Goal: Task Accomplishment & Management: Manage account settings

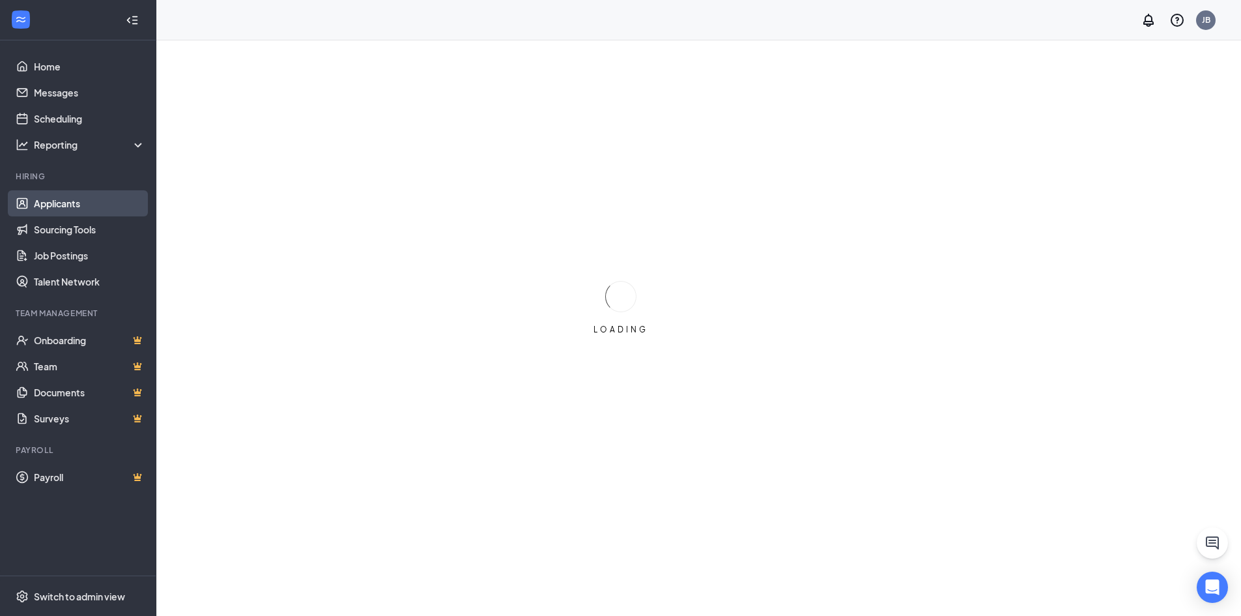
click at [66, 201] on link "Applicants" at bounding box center [89, 203] width 111 height 26
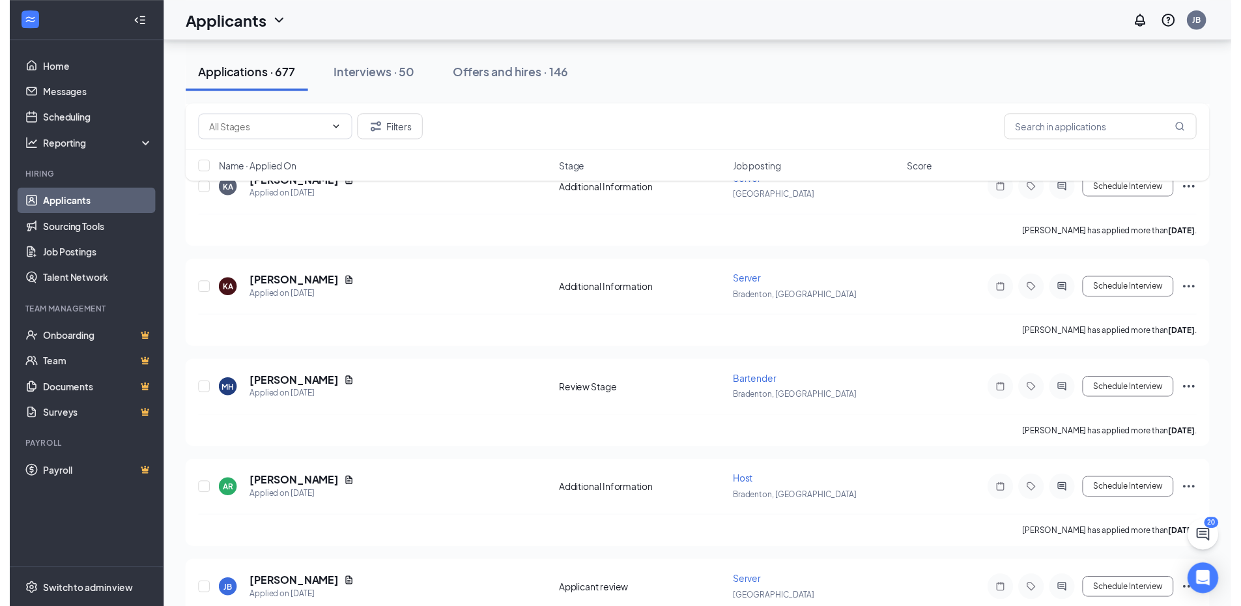
scroll to position [2867, 0]
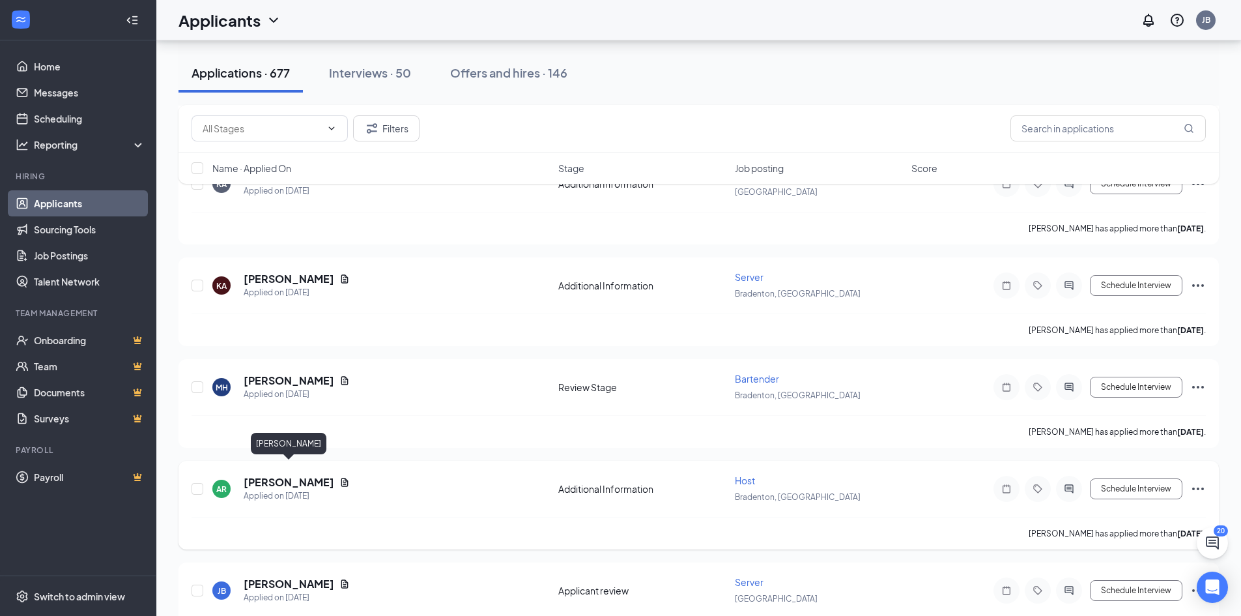
click at [272, 475] on h5 "Alexandra Roldan" at bounding box center [289, 482] width 91 height 14
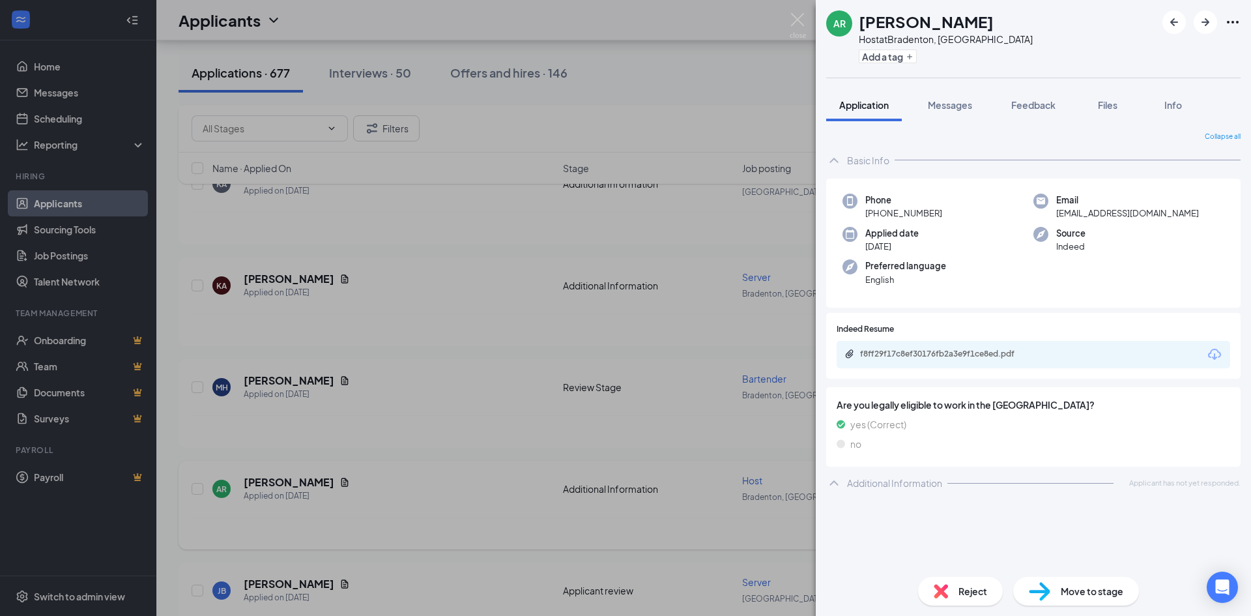
click at [443, 459] on div "AR Alexandra Roldan Host at Bradenton, FL Add a tag Application Messages Feedba…" at bounding box center [625, 308] width 1251 height 616
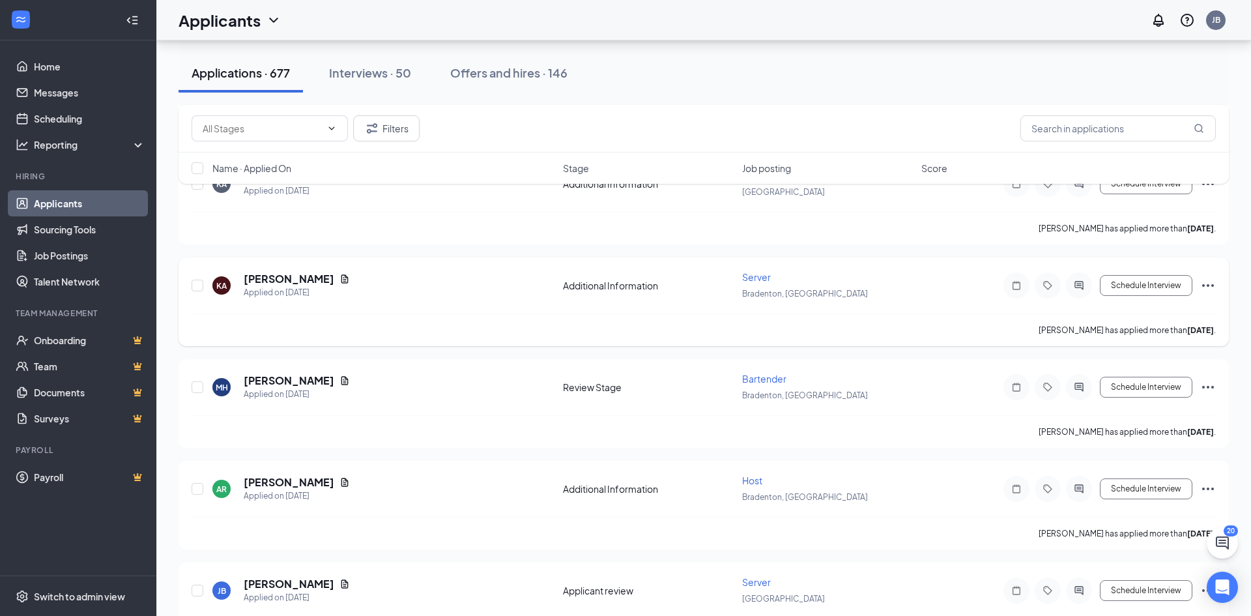
click at [489, 377] on div "MH Megan Hochstetler Applied on Sep 12" at bounding box center [383, 386] width 343 height 27
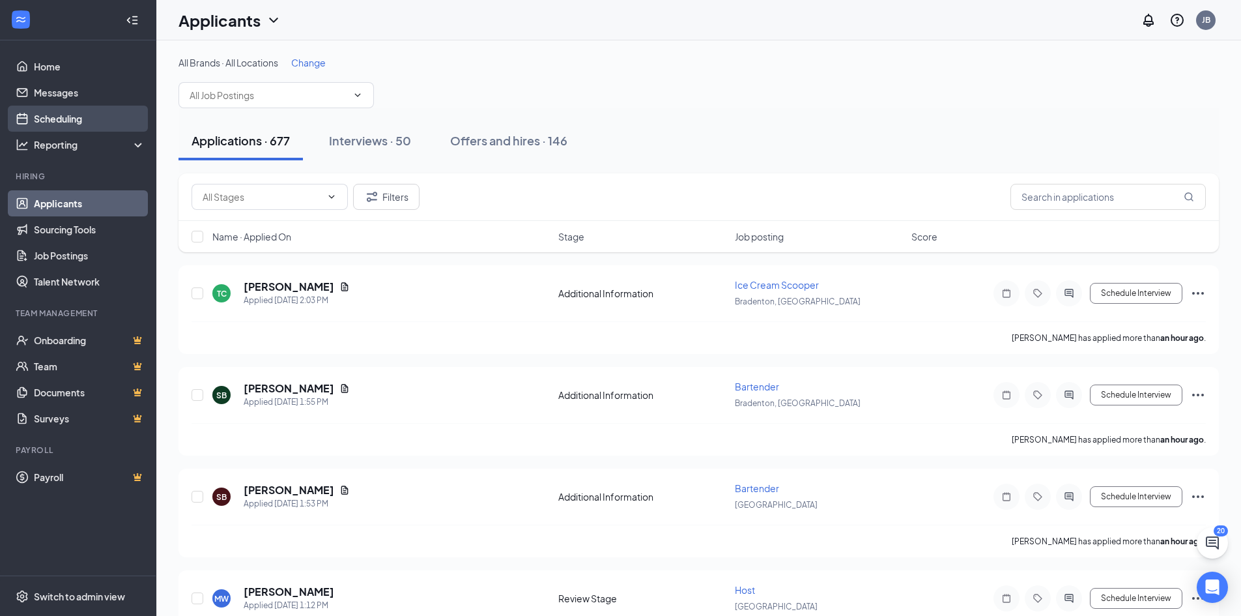
click at [64, 111] on link "Scheduling" at bounding box center [89, 119] width 111 height 26
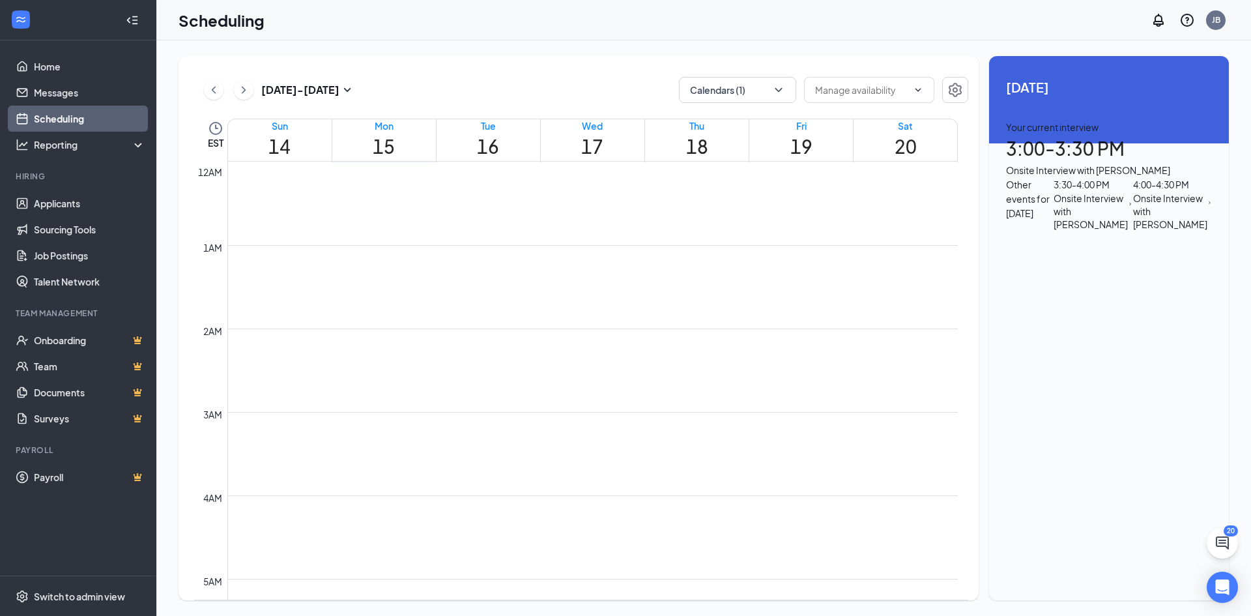
scroll to position [640, 0]
click at [56, 69] on link "Home" at bounding box center [89, 66] width 111 height 26
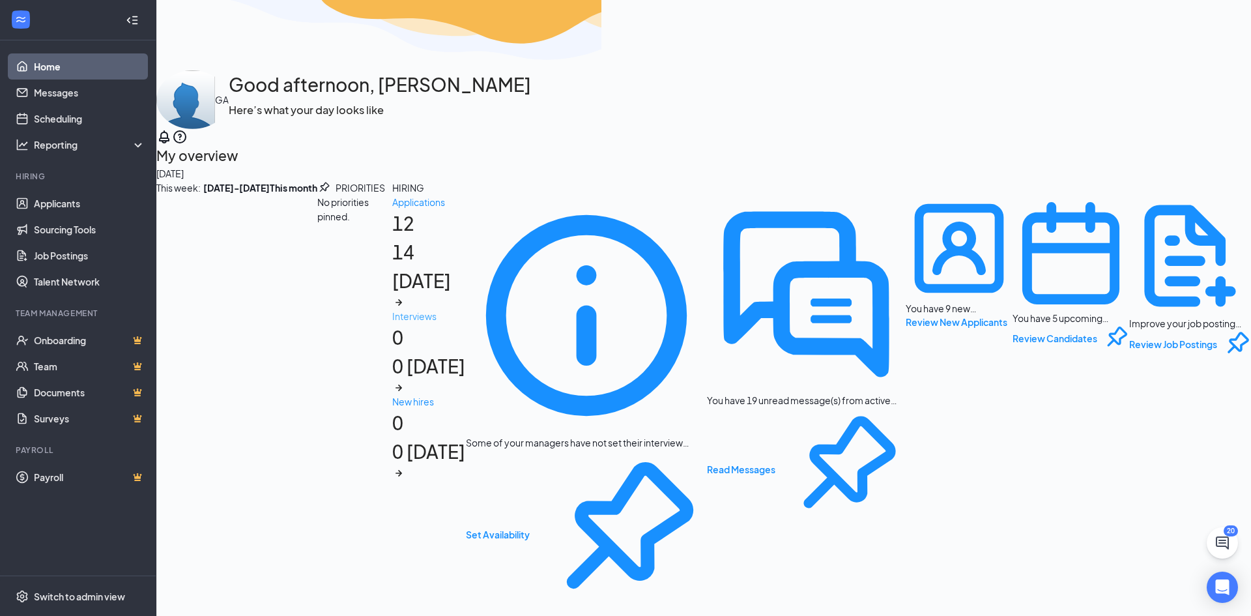
click at [466, 358] on h1 "0 0 today" at bounding box center [429, 358] width 74 height 71
click at [392, 209] on div "Applications" at bounding box center [429, 202] width 74 height 14
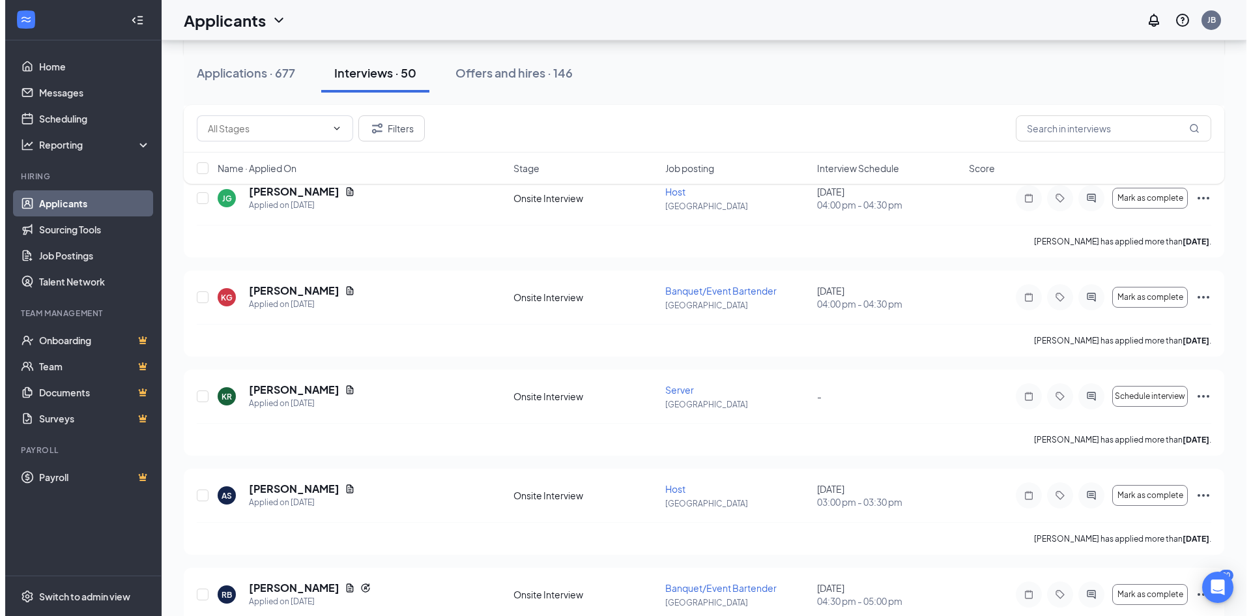
scroll to position [391, 0]
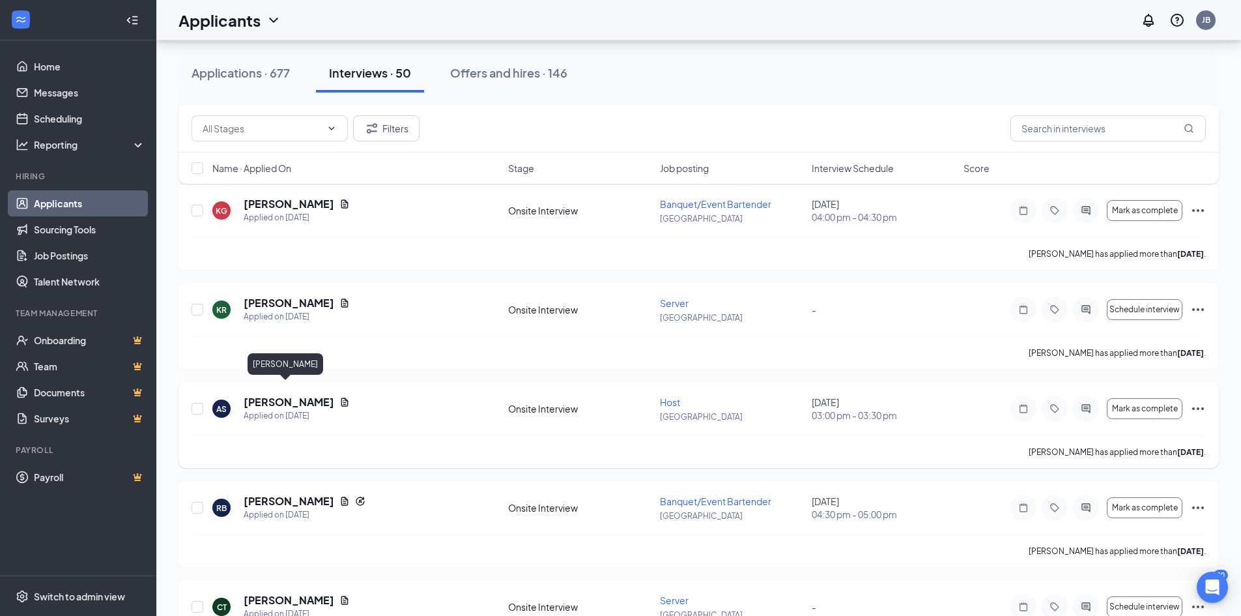
click at [281, 395] on h5 "[PERSON_NAME]" at bounding box center [289, 402] width 91 height 14
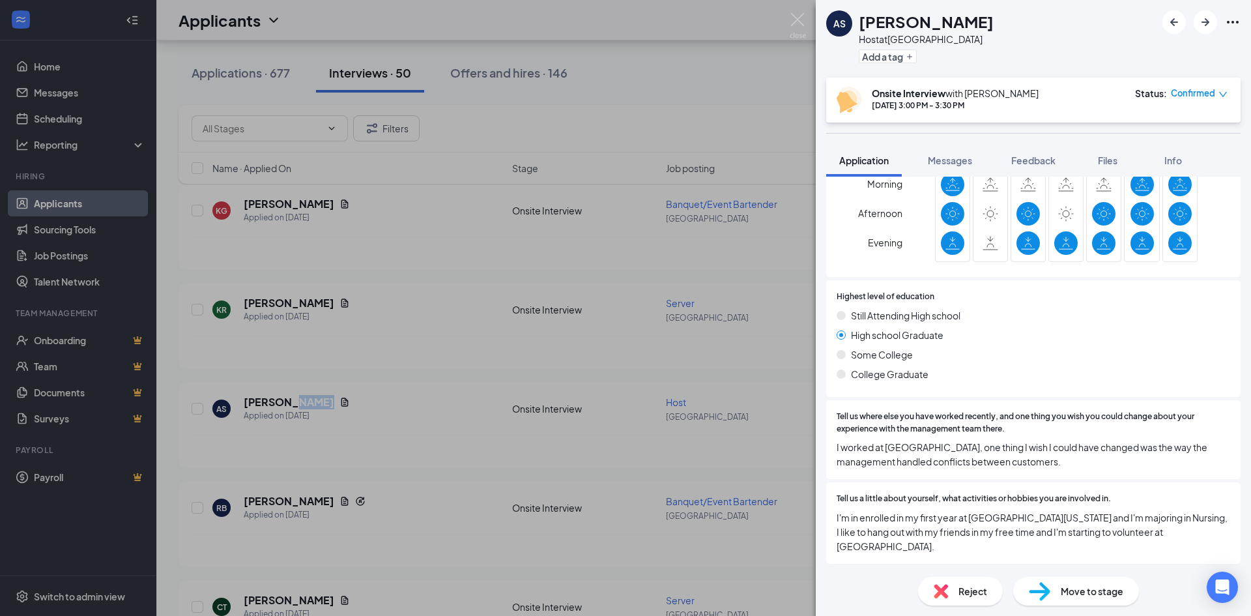
scroll to position [478, 0]
click at [400, 392] on div "AS [PERSON_NAME] Host at [GEOGRAPHIC_DATA] Add a tag Onsite Interview with [PER…" at bounding box center [625, 308] width 1251 height 616
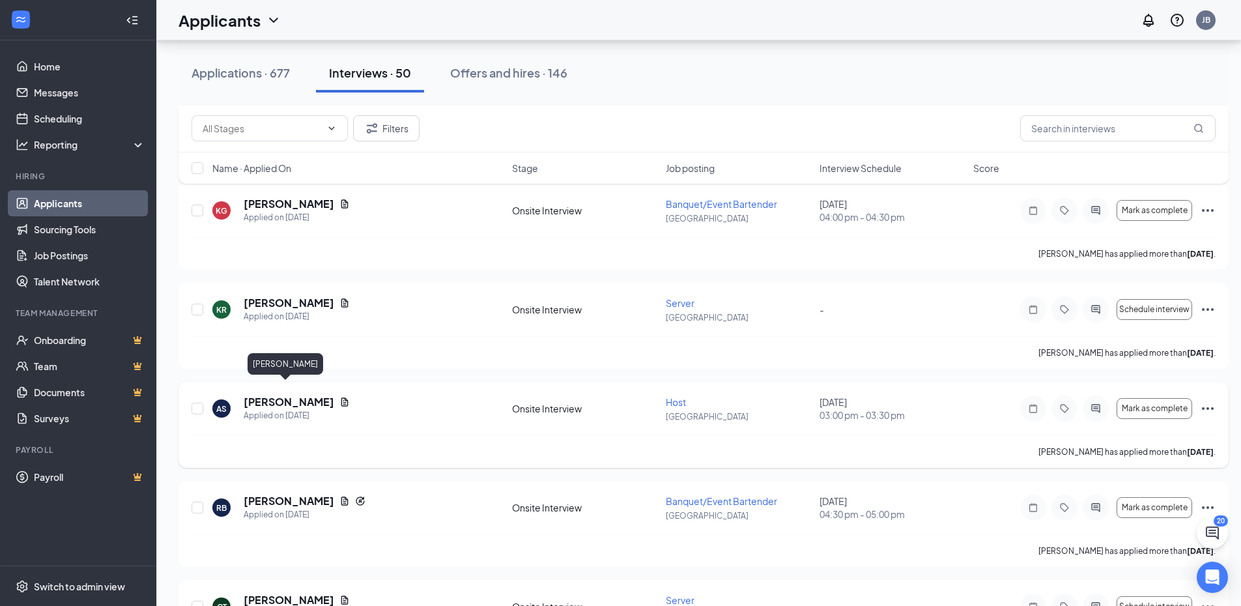
click at [270, 395] on h5 "[PERSON_NAME]" at bounding box center [289, 402] width 91 height 14
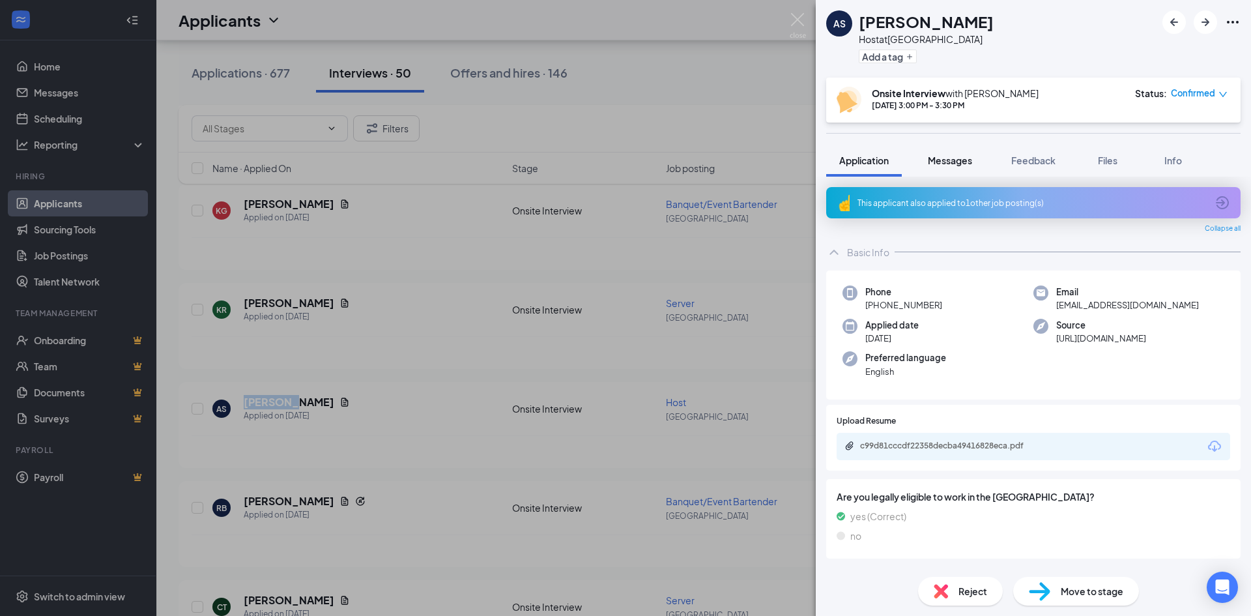
click at [962, 167] on button "Messages" at bounding box center [950, 160] width 70 height 33
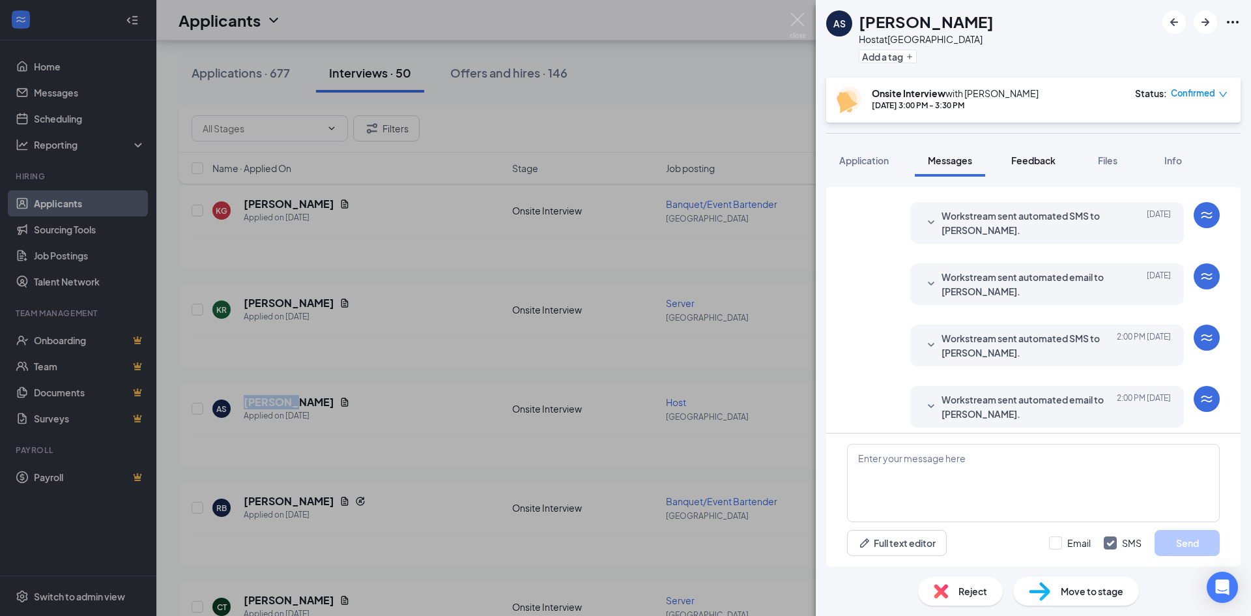
scroll to position [362, 0]
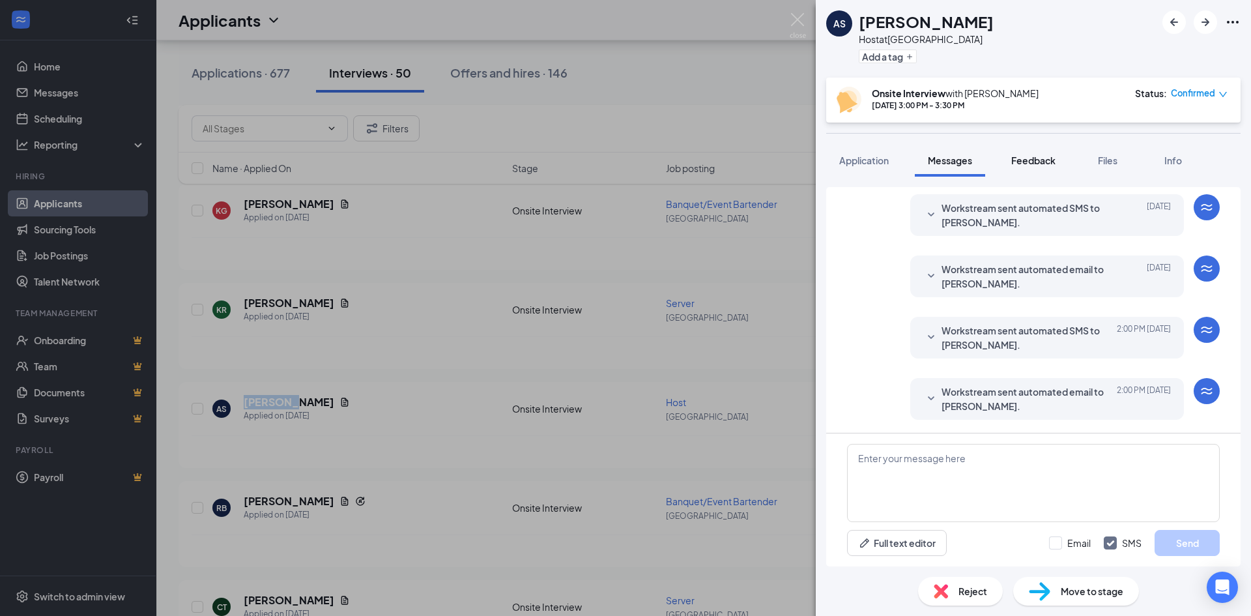
click at [1031, 160] on span "Feedback" at bounding box center [1033, 160] width 44 height 12
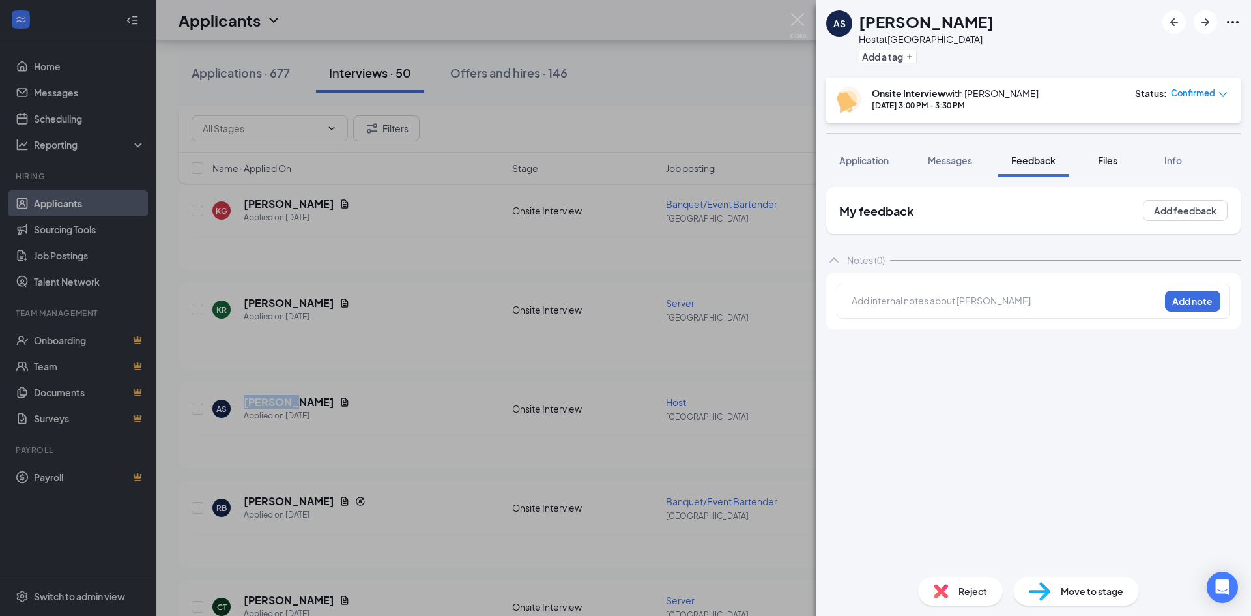
click at [1107, 159] on span "Files" at bounding box center [1108, 160] width 20 height 12
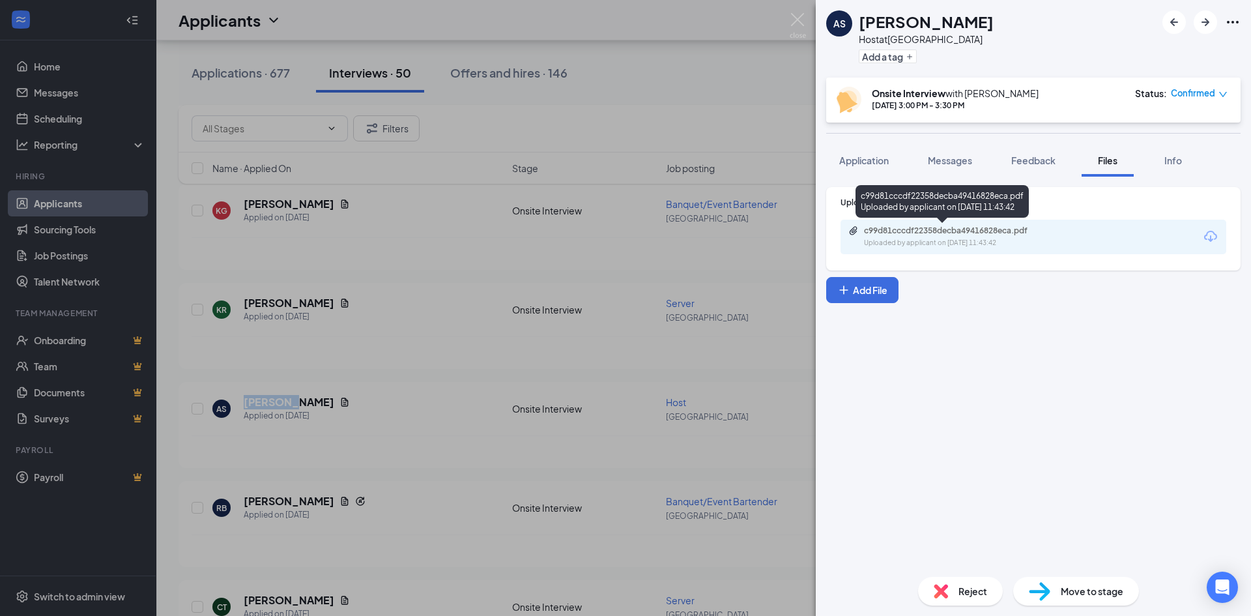
click at [940, 229] on div "c99d81cccdf22358decba49416828eca.pdf" at bounding box center [955, 230] width 182 height 10
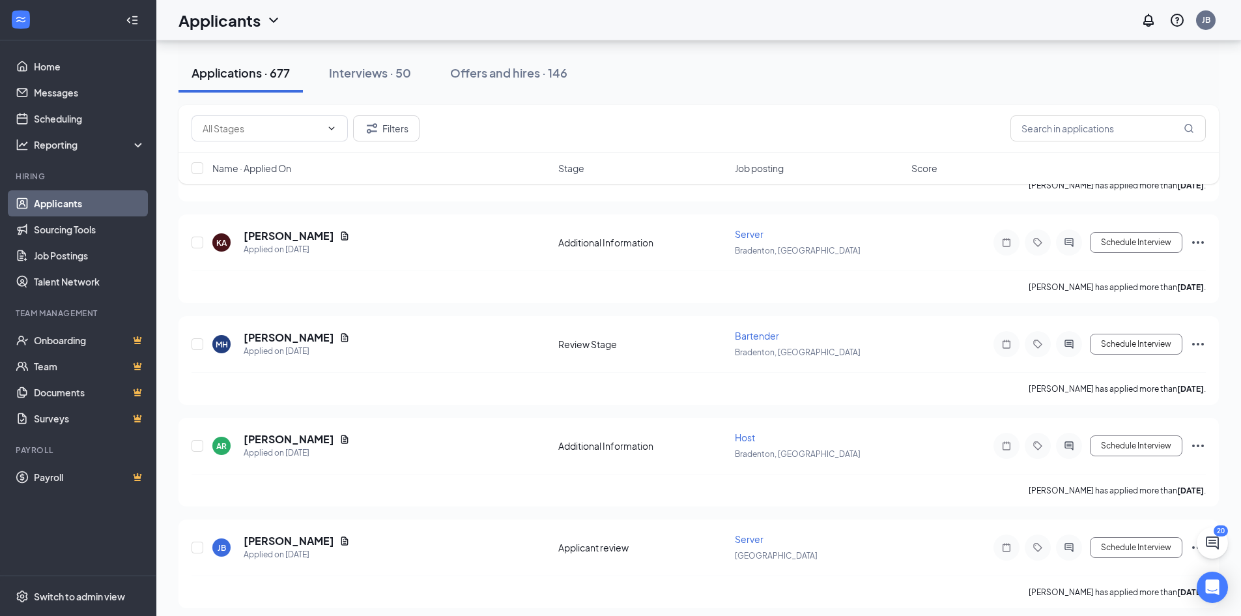
scroll to position [2801, 0]
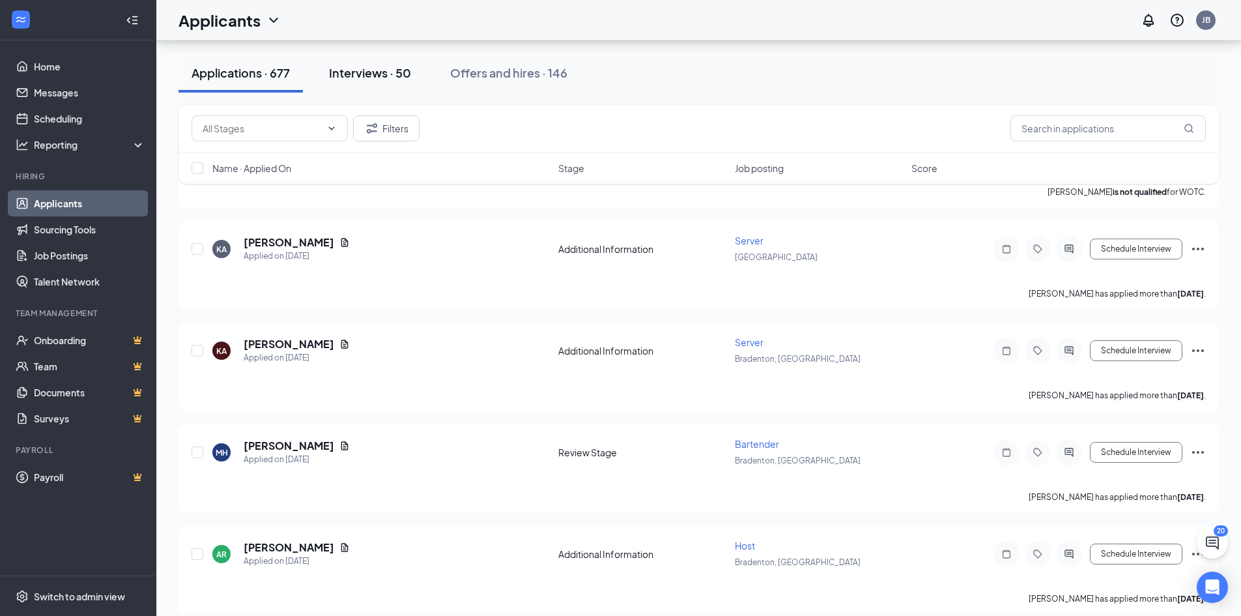
click at [379, 76] on div "Interviews · 50" at bounding box center [370, 72] width 82 height 16
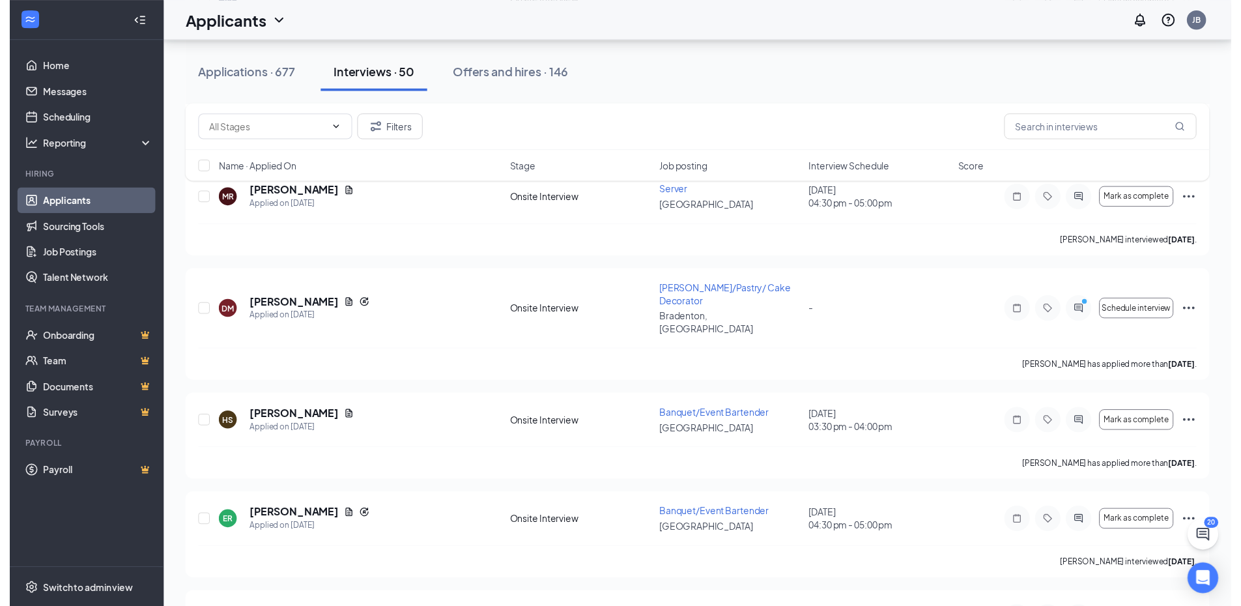
scroll to position [1281, 0]
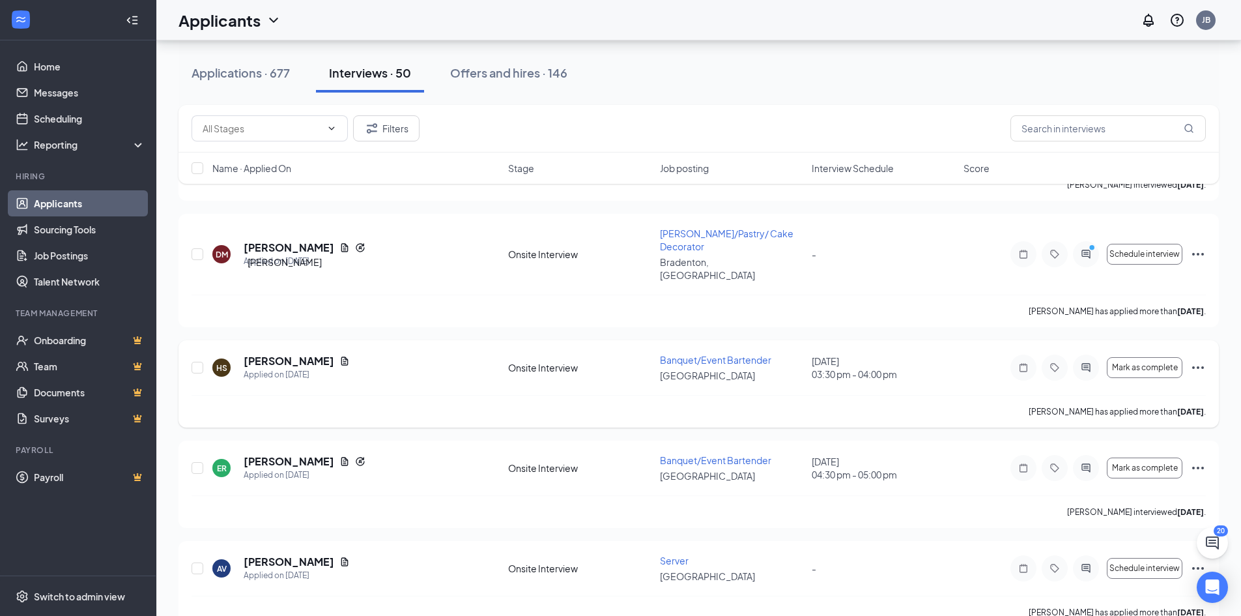
click at [289, 354] on h5 "[PERSON_NAME]" at bounding box center [289, 361] width 91 height 14
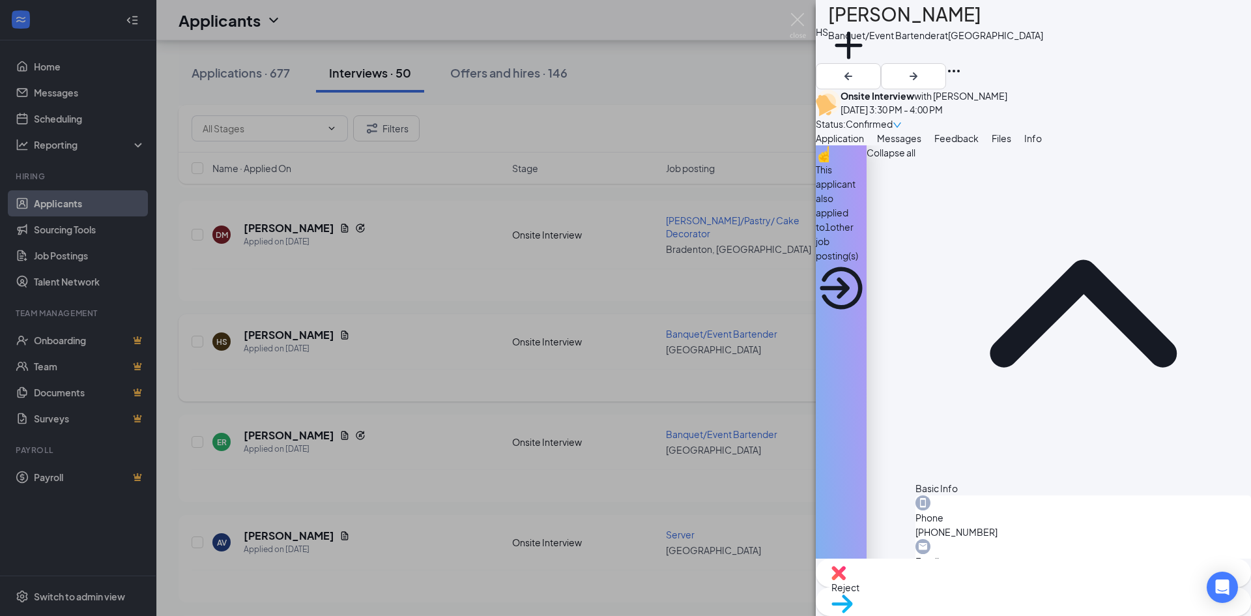
click at [289, 288] on div "HS Harley Spegal Banquet/Event Bartender at Lakewood Ranch Add a tag Onsite Int…" at bounding box center [625, 308] width 1251 height 616
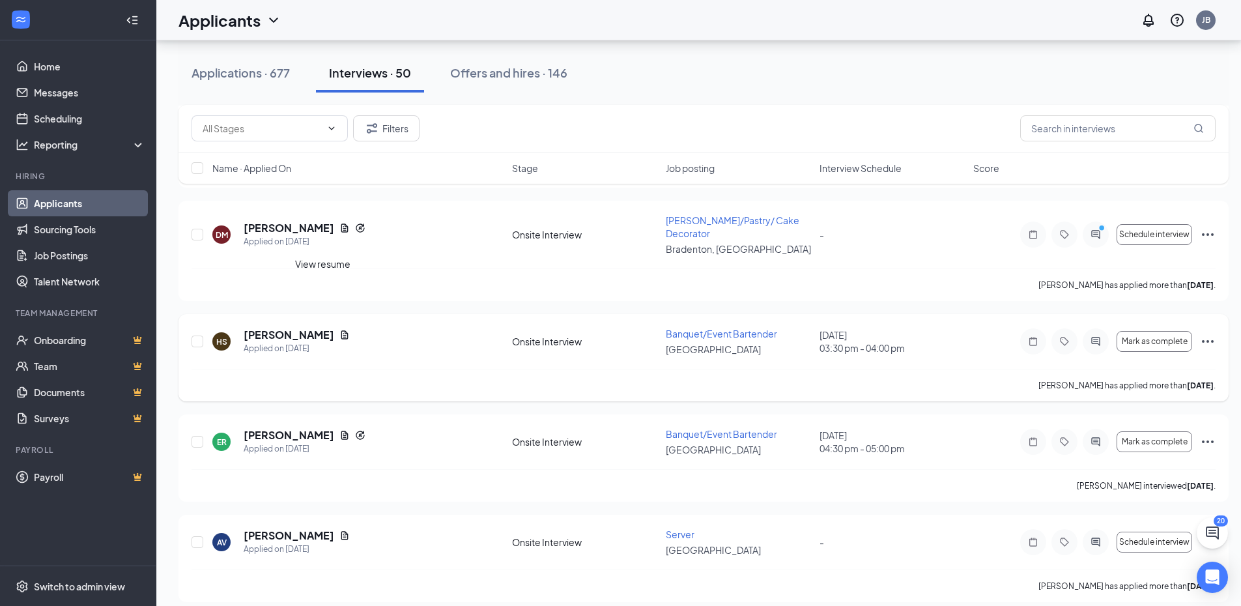
click at [339, 330] on icon "Document" at bounding box center [344, 335] width 10 height 10
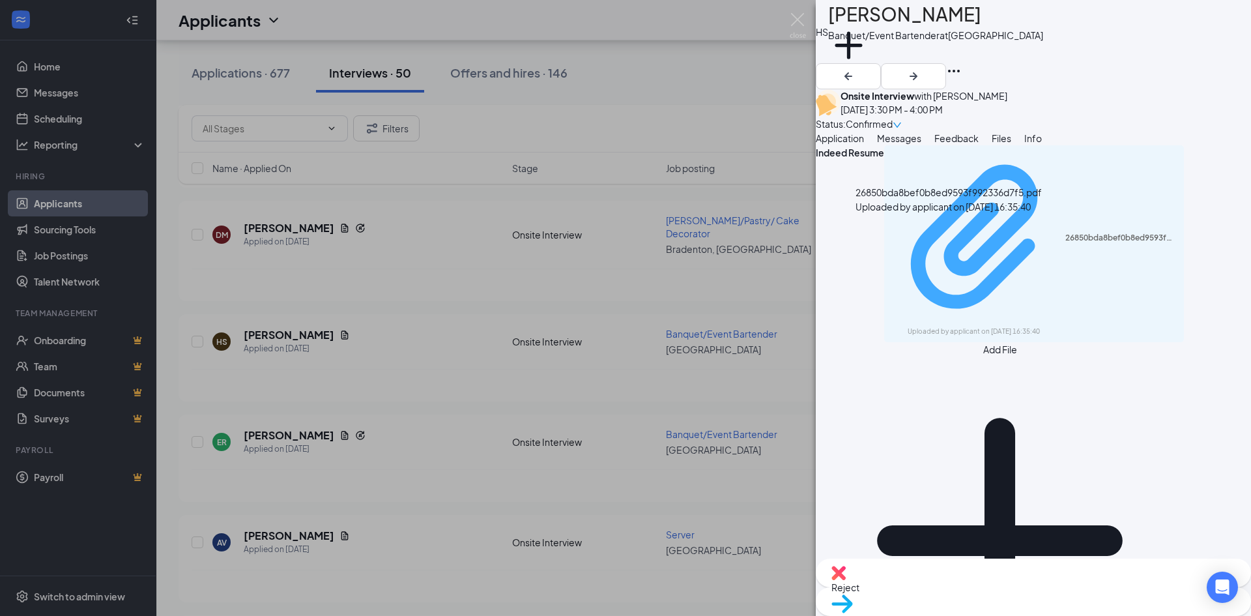
click at [990, 326] on div "Uploaded by applicant on Sep 07, 2025 at 16:35:40" at bounding box center [1005, 331] width 195 height 10
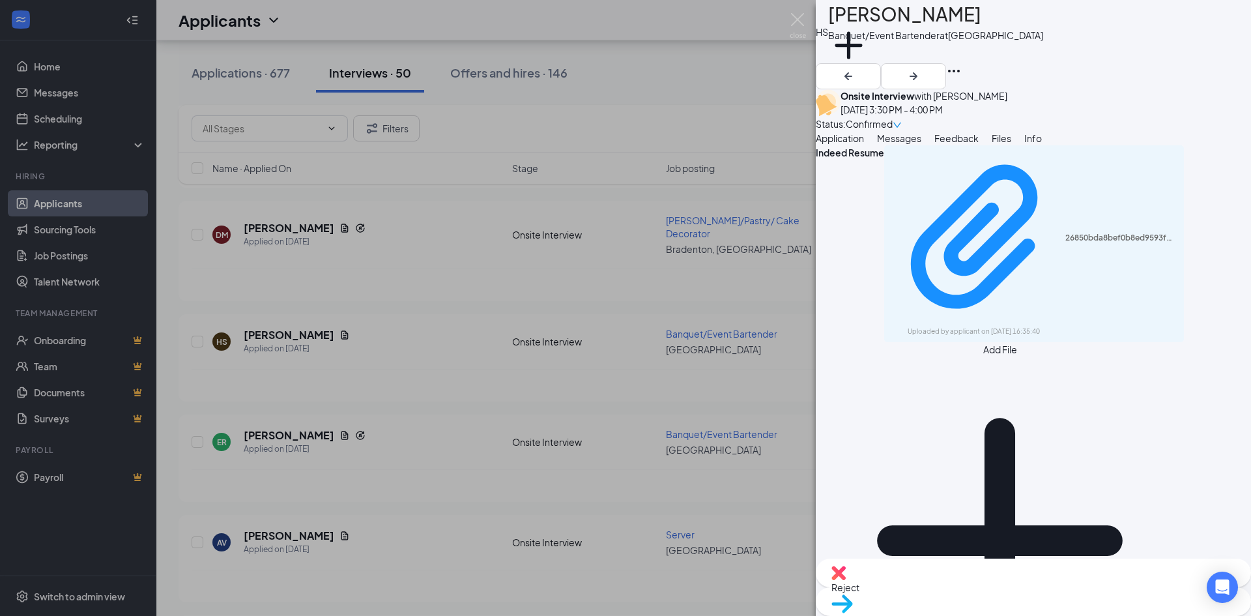
click at [448, 240] on div "HS Harley Spegal Banquet/Event Bartender at Lakewood Ranch Add a tag Onsite Int…" at bounding box center [625, 308] width 1251 height 616
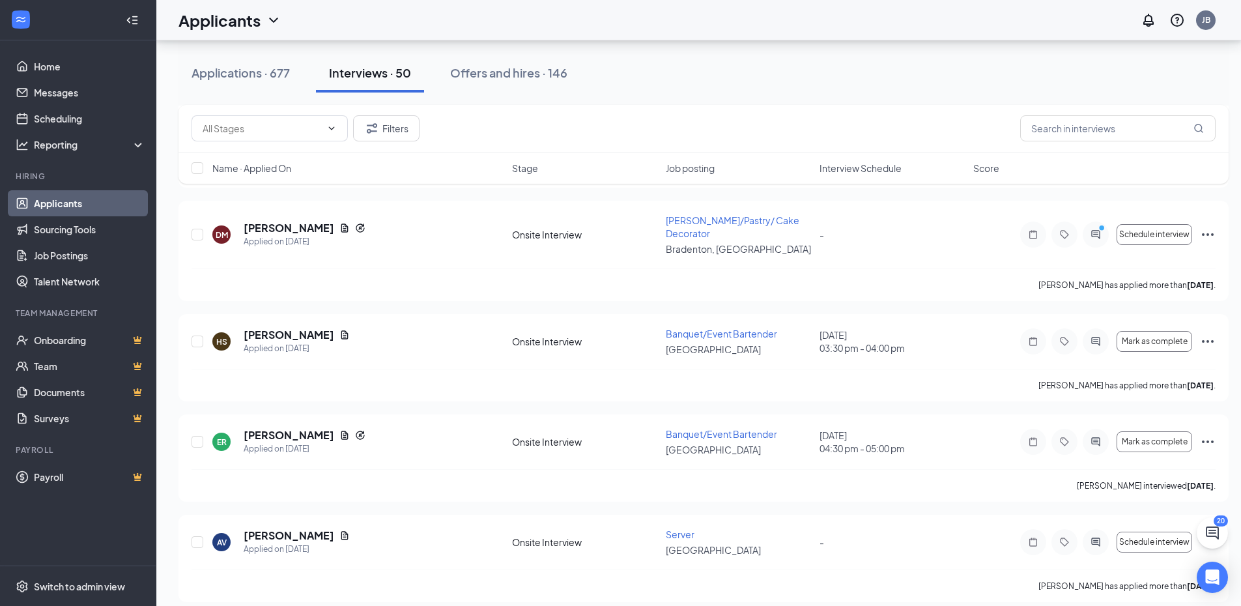
click at [345, 68] on div "Interviews · 50" at bounding box center [370, 72] width 82 height 16
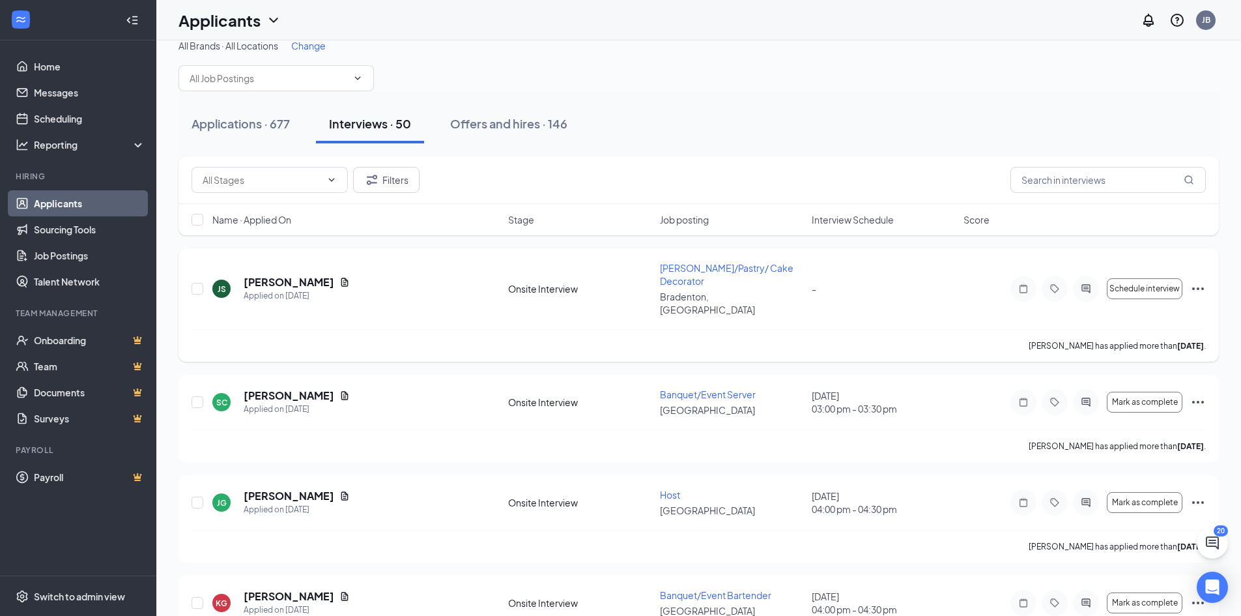
scroll to position [21, 0]
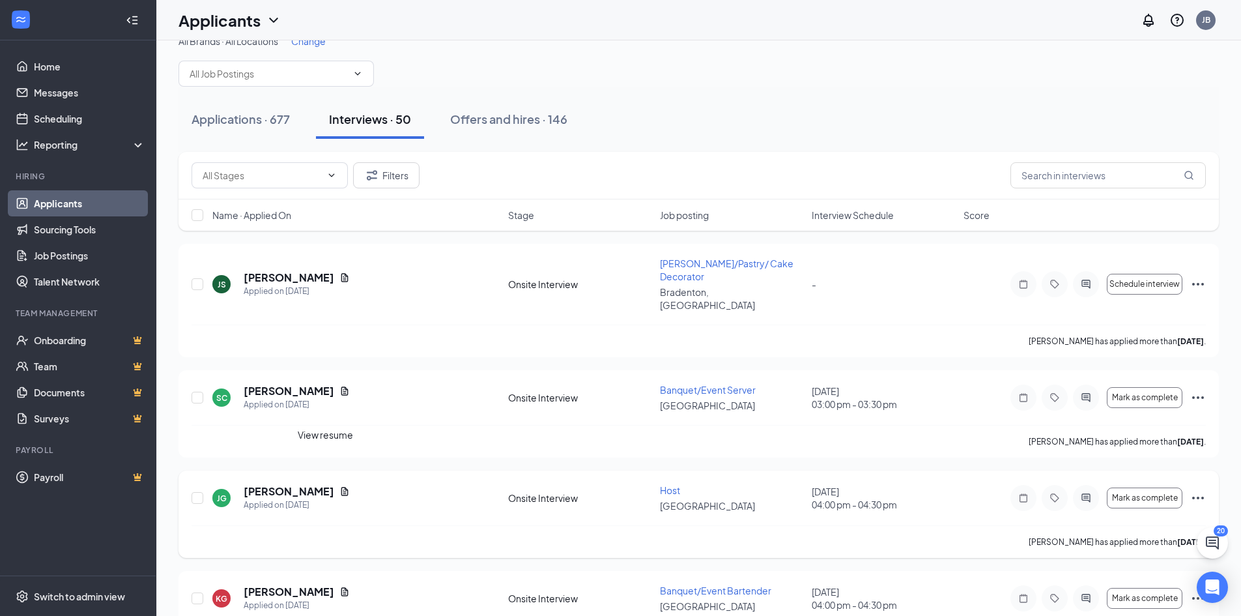
click at [341, 487] on icon "Document" at bounding box center [344, 491] width 7 height 8
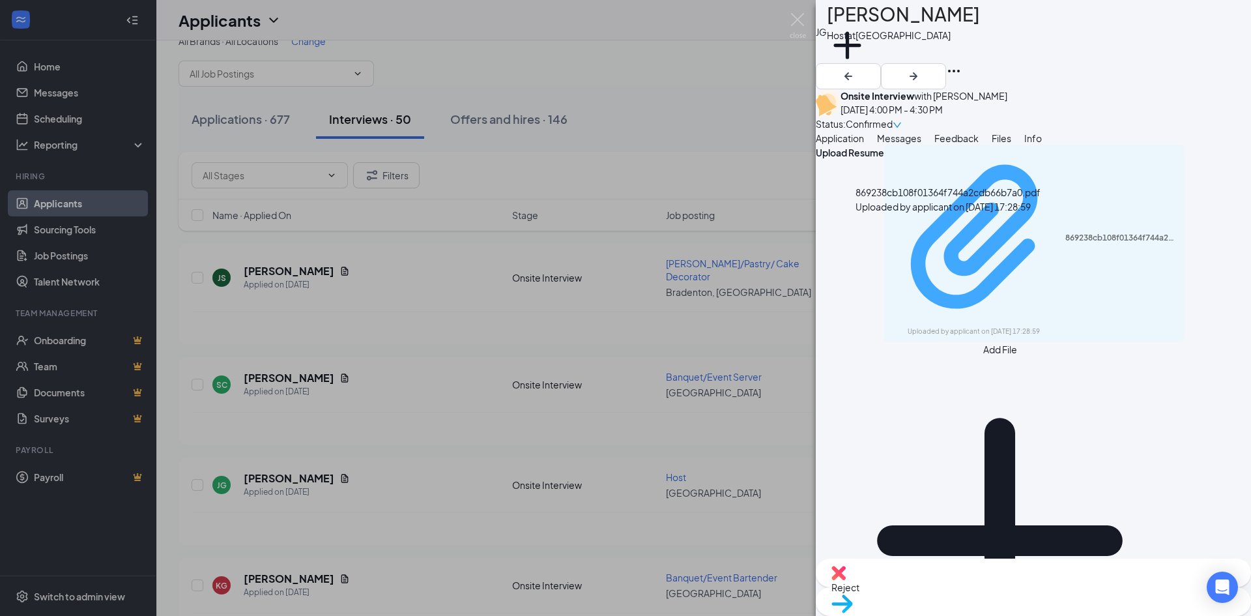
click at [1065, 233] on div "869238cb108f01364f744a2cdb66b7a0.pdf" at bounding box center [1120, 238] width 111 height 10
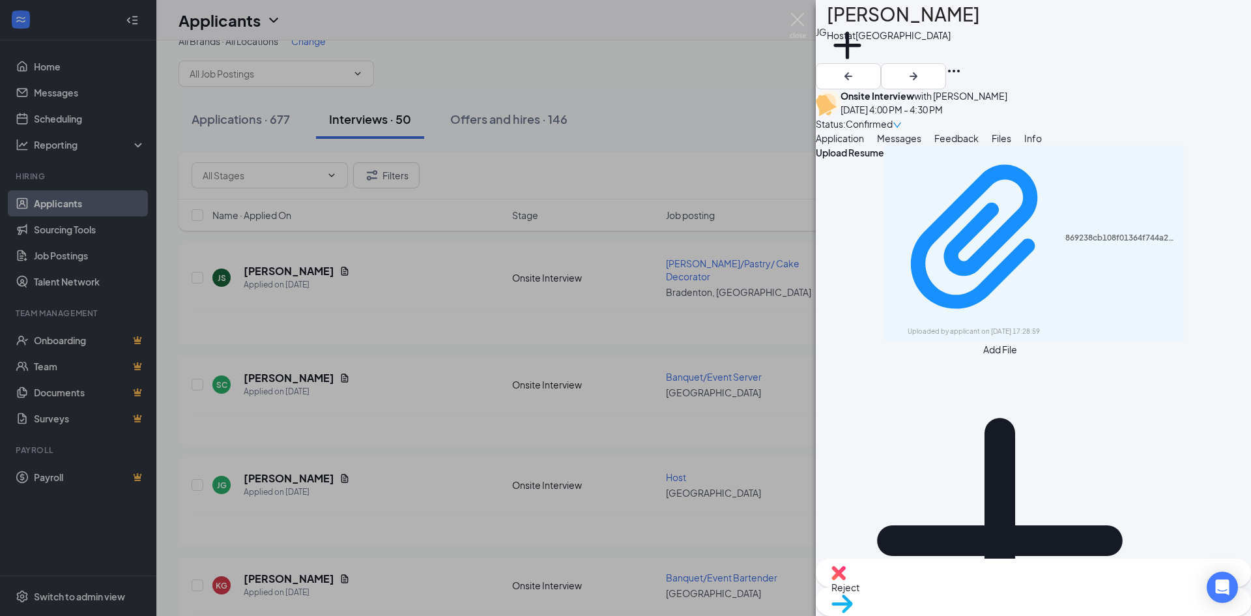
click at [394, 313] on div "JG Julia Goldberg Host at Lakewood Ranch Add a tag Onsite Interview with Jennif…" at bounding box center [625, 308] width 1251 height 616
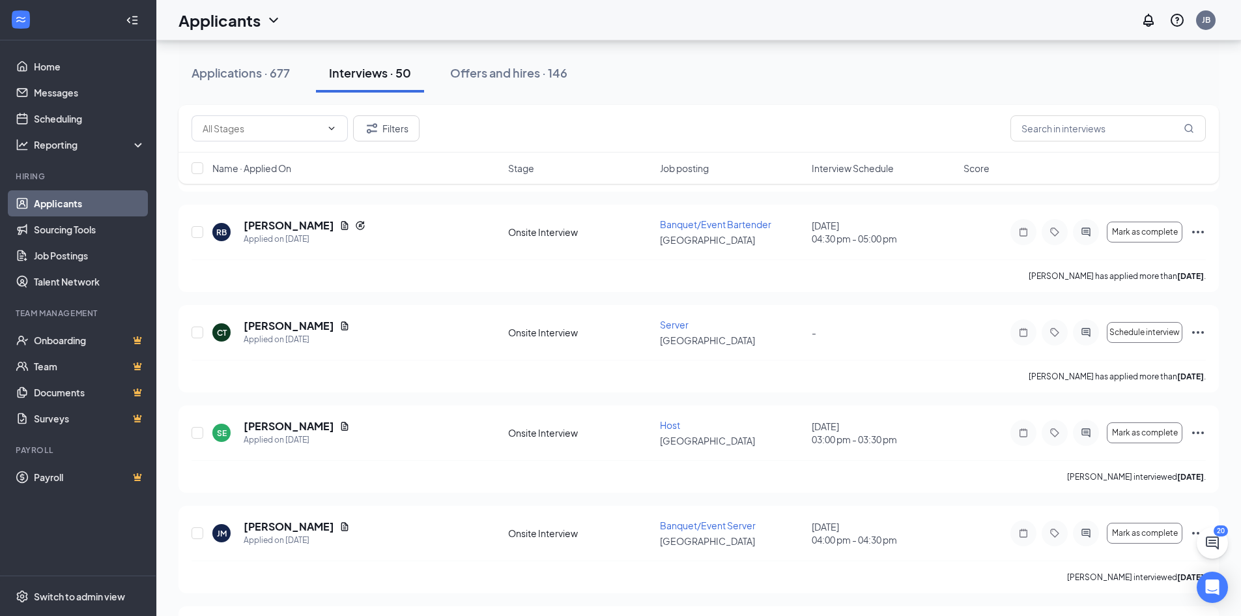
scroll to position [543, 0]
